Goal: Task Accomplishment & Management: Use online tool/utility

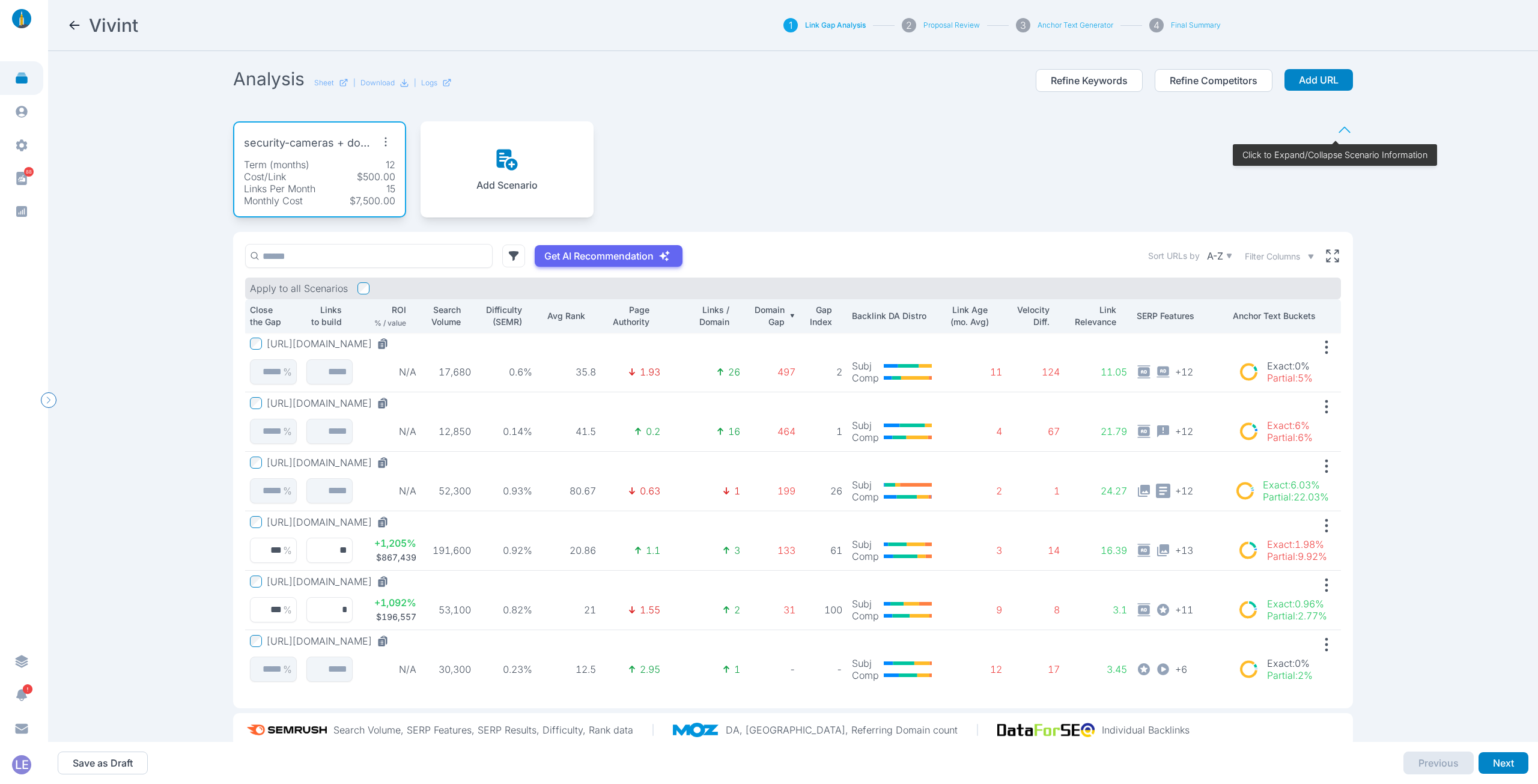
click at [327, 578] on button "[URL][DOMAIN_NAME]" at bounding box center [330, 581] width 127 height 12
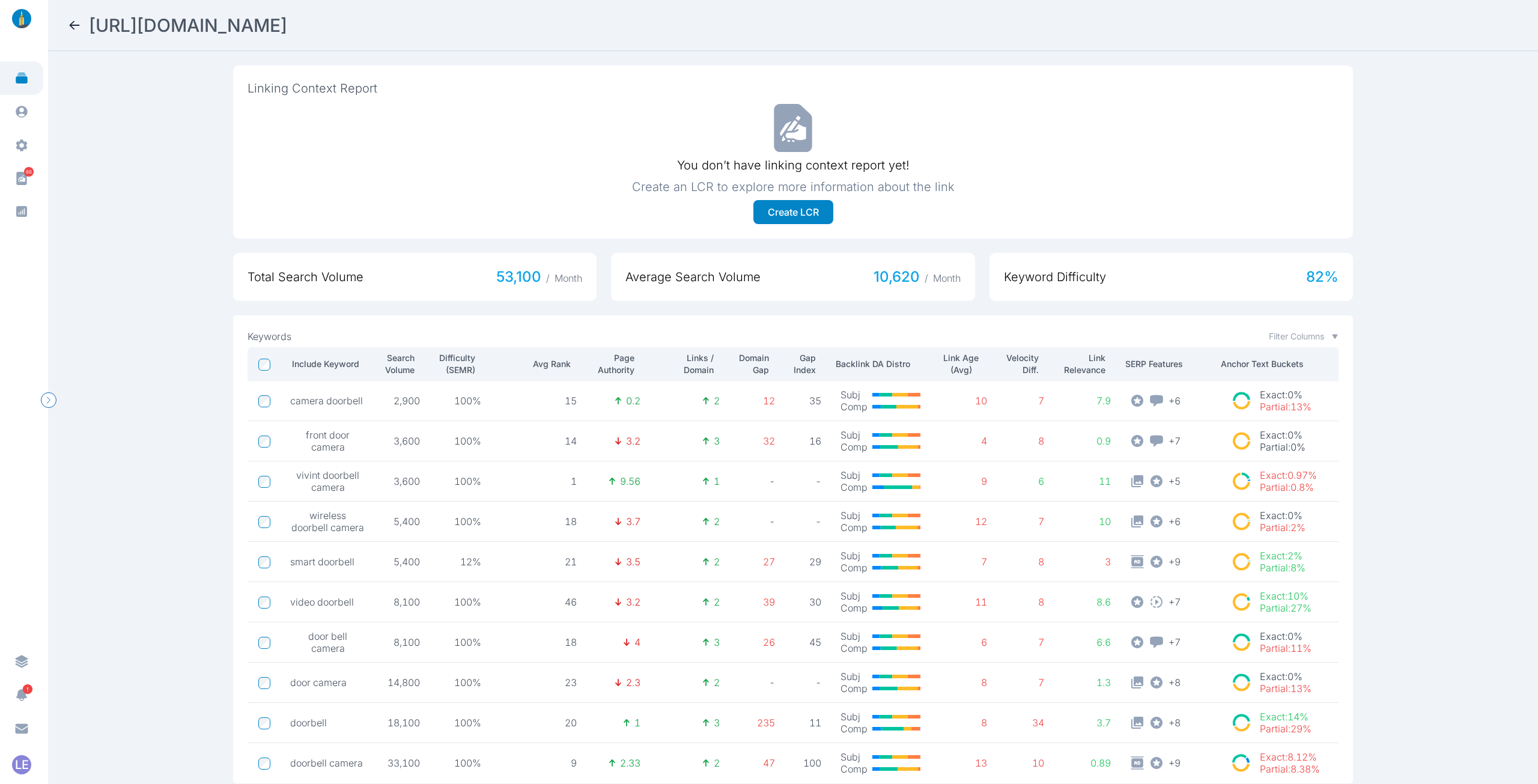
scroll to position [398, 0]
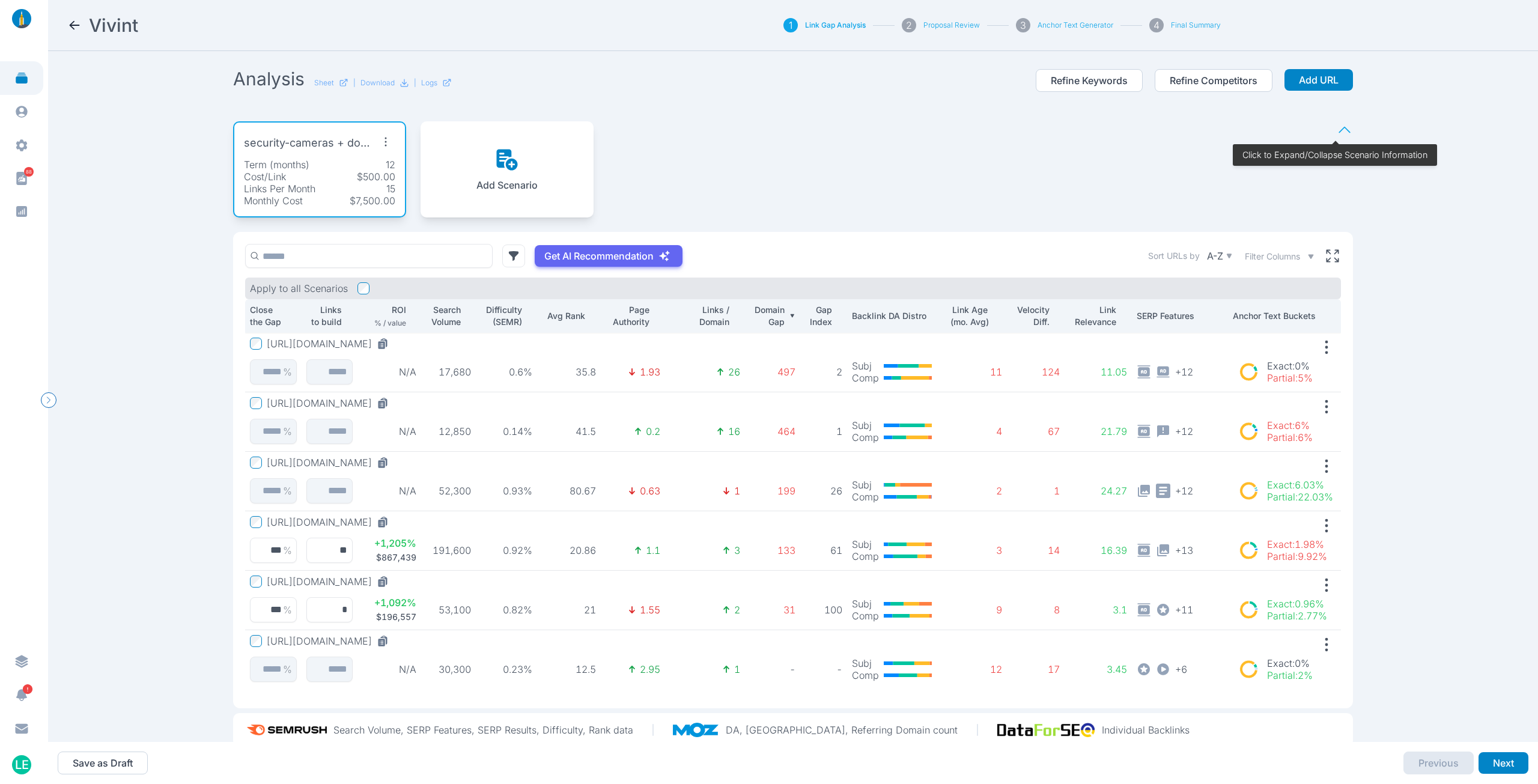
click at [119, 531] on div "Vivint 1 Link Gap Analysis 2 Proposal Review 3 Anchor Text Generator 4 Final Su…" at bounding box center [794, 392] width 1490 height 784
click at [394, 581] on button "https://www.vivint.com/products/doorbell-camera" at bounding box center [330, 581] width 127 height 12
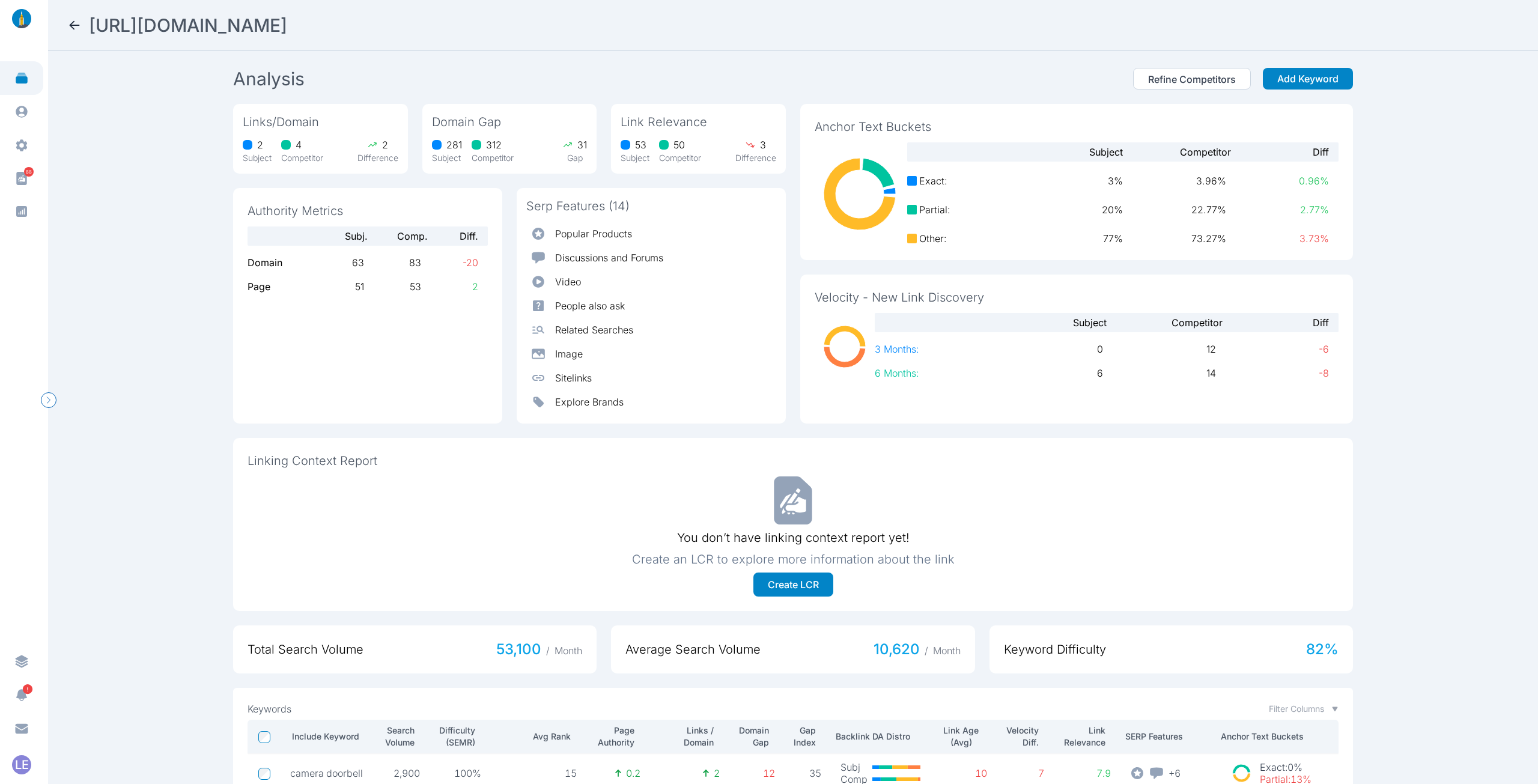
click at [78, 23] on icon at bounding box center [74, 25] width 15 height 15
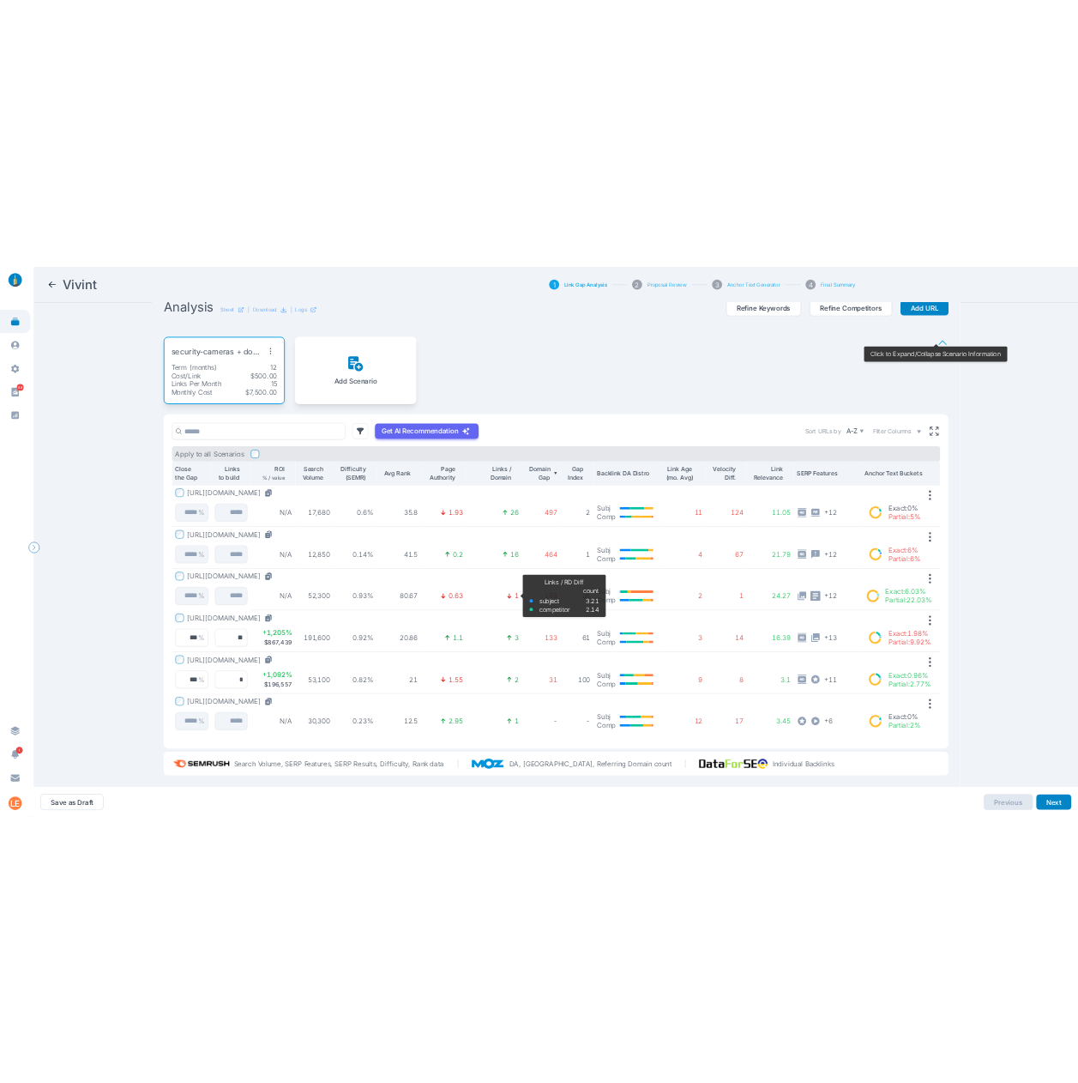
scroll to position [44, 0]
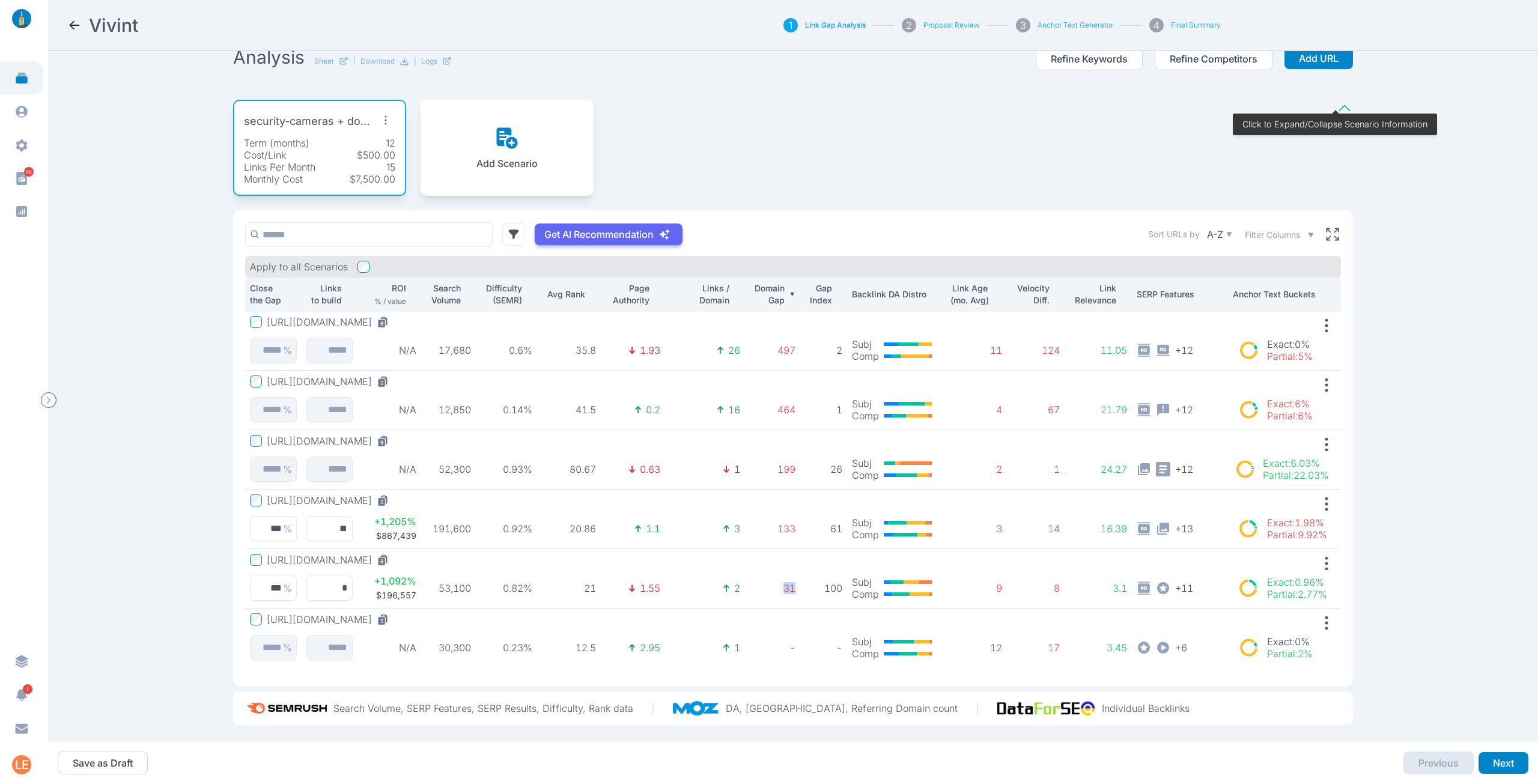
drag, startPoint x: 776, startPoint y: 581, endPoint x: 794, endPoint y: 580, distance: 18.0
click at [794, 580] on td "31" at bounding box center [773, 578] width 55 height 59
drag, startPoint x: 430, startPoint y: 519, endPoint x: 494, endPoint y: 520, distance: 64.0
click at [494, 520] on tr "https://www.vivint.com/packages/security-cameras *** % ** + 1,205 % $867,439 19…" at bounding box center [793, 519] width 1096 height 59
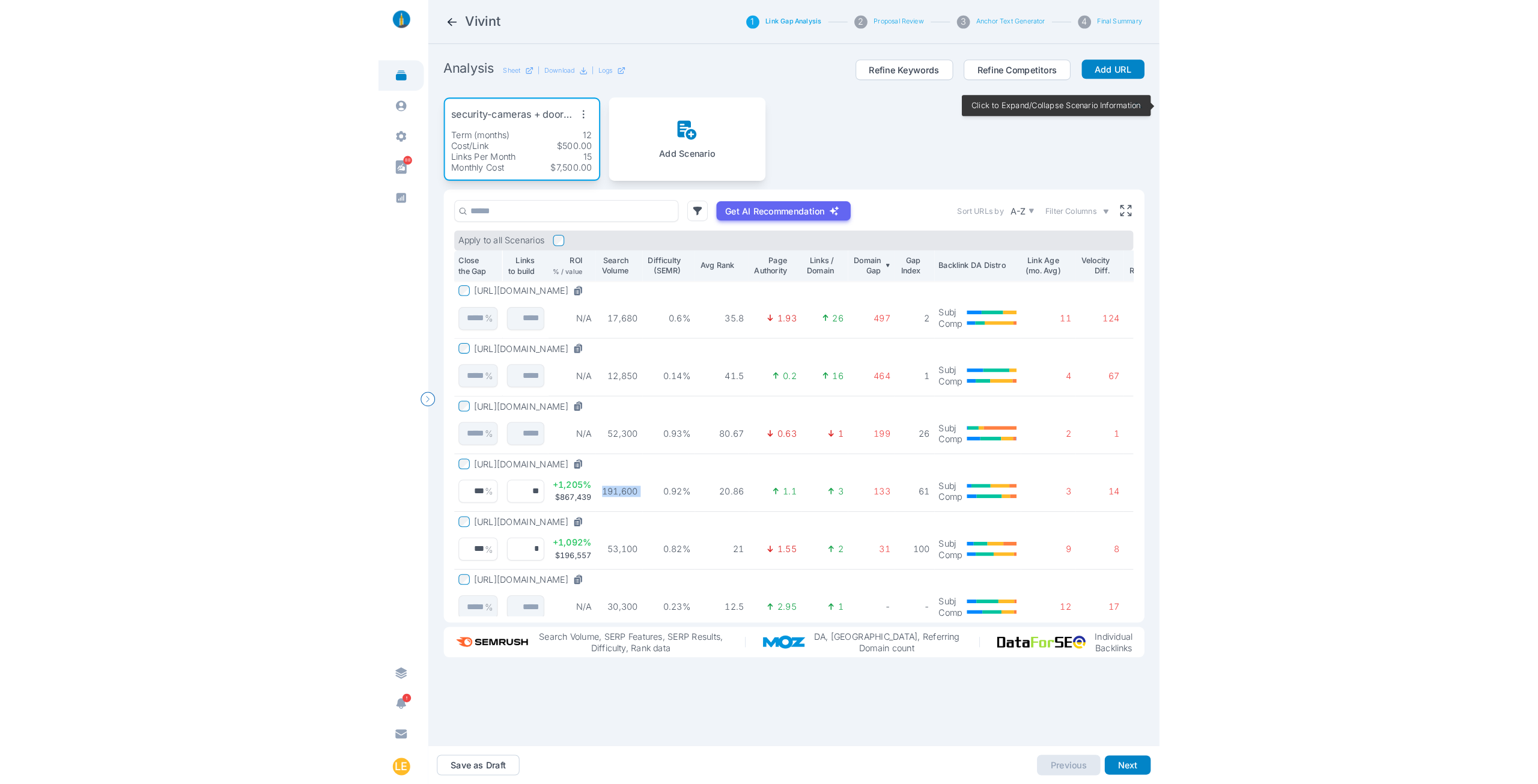
scroll to position [0, 0]
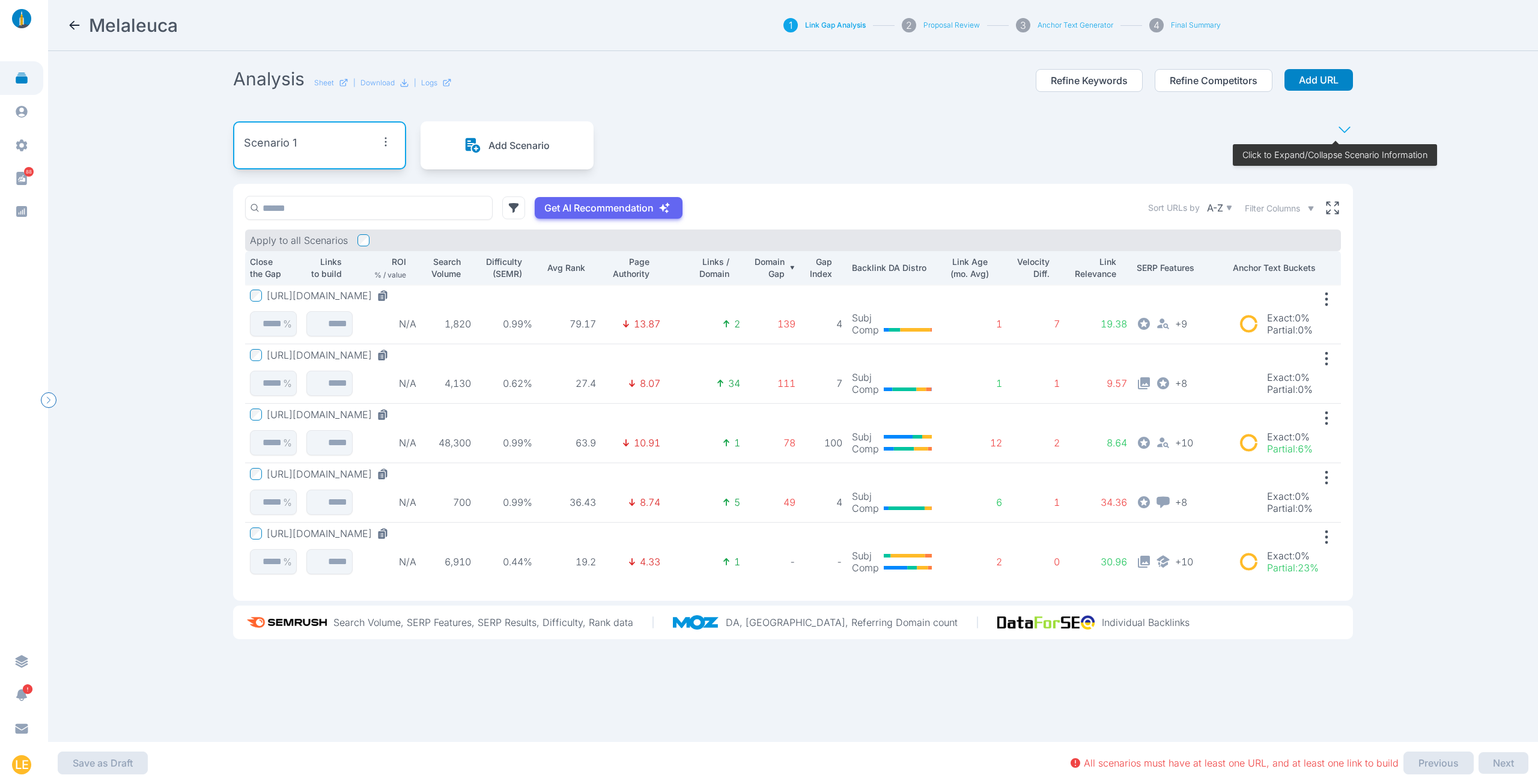
click at [394, 471] on button "[URL][DOMAIN_NAME]" at bounding box center [330, 473] width 127 height 12
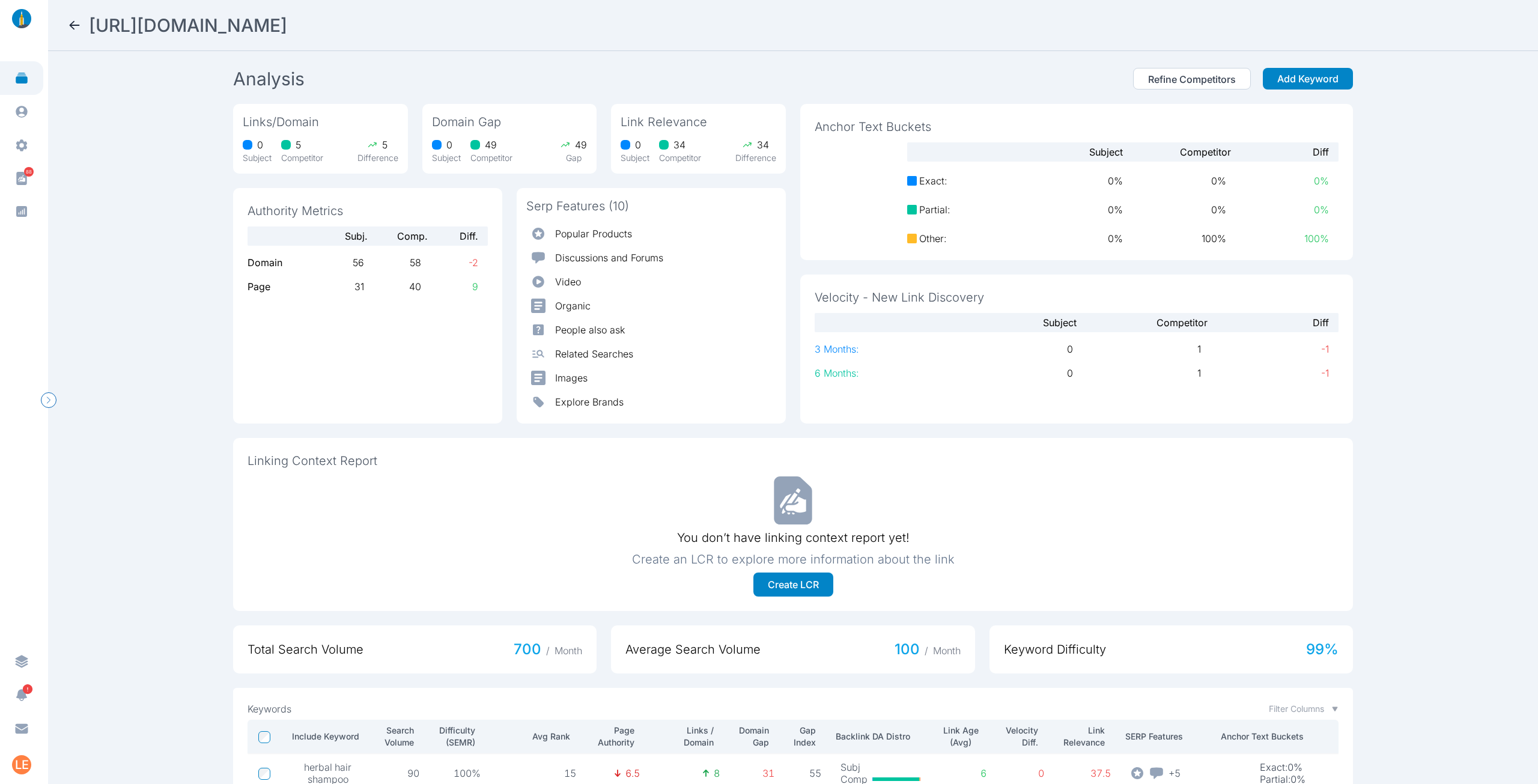
drag, startPoint x: 471, startPoint y: 24, endPoint x: 79, endPoint y: 17, distance: 392.1
click at [79, 17] on div "[URL][DOMAIN_NAME]" at bounding box center [644, 25] width 1154 height 22
copy h2 "[URL][DOMAIN_NAME]"
